Goal: Subscribe to service/newsletter

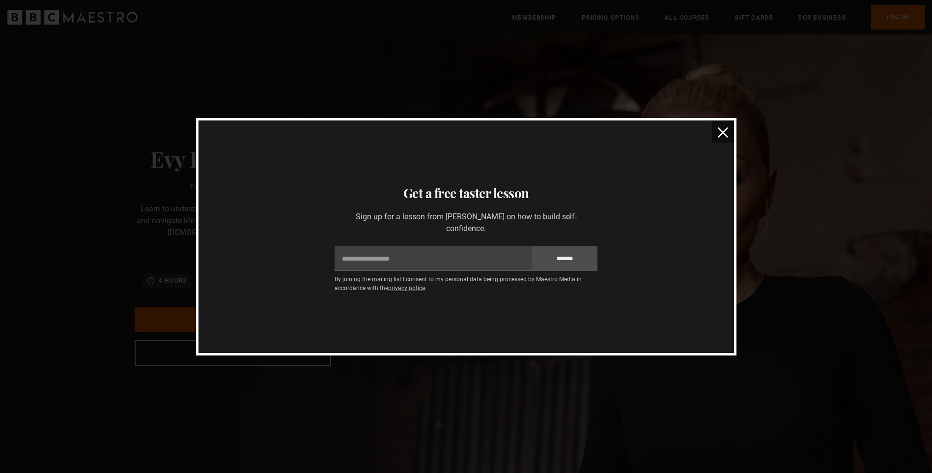
click at [729, 133] on button "close" at bounding box center [723, 131] width 22 height 22
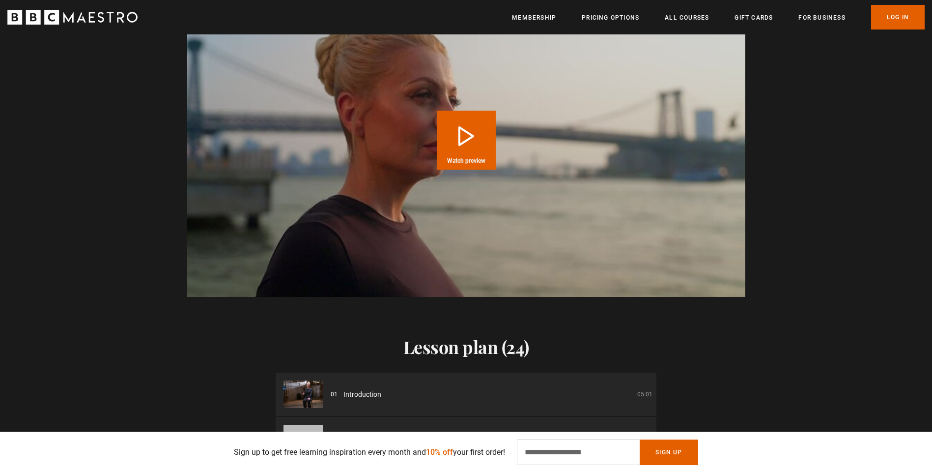
scroll to position [1130, 0]
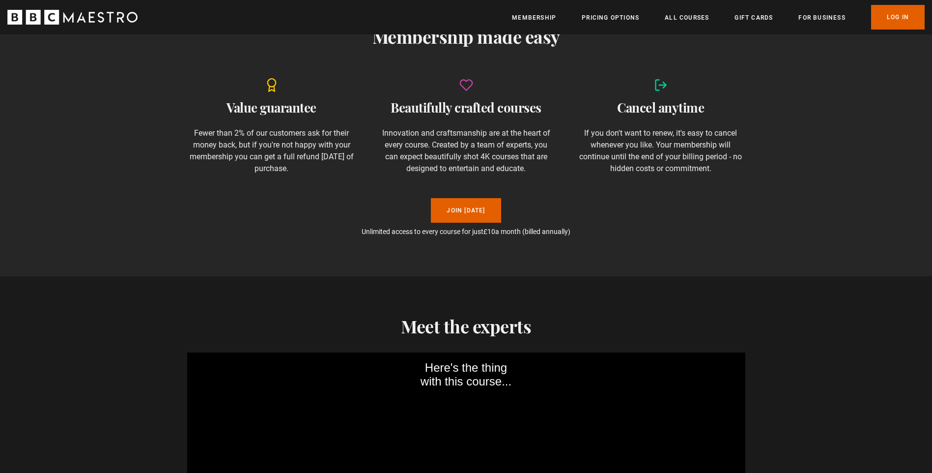
scroll to position [688, 0]
click at [457, 209] on link "Join [DATE]" at bounding box center [466, 210] width 70 height 25
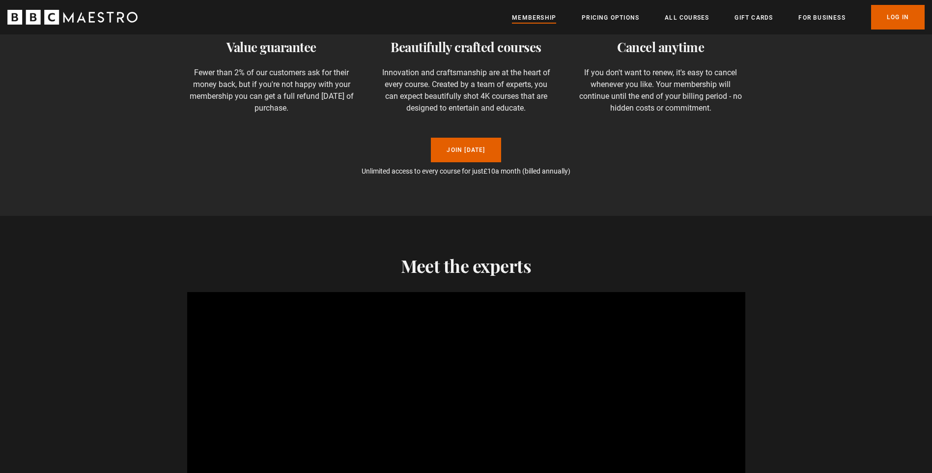
scroll to position [737, 0]
